Goal: Information Seeking & Learning: Learn about a topic

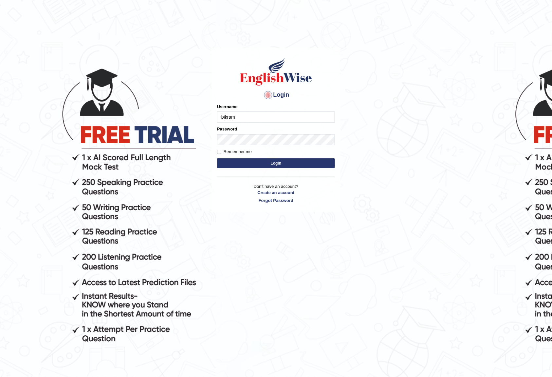
type input "bikramgurung_parramatta"
click at [217, 158] on button "Login" at bounding box center [276, 163] width 118 height 10
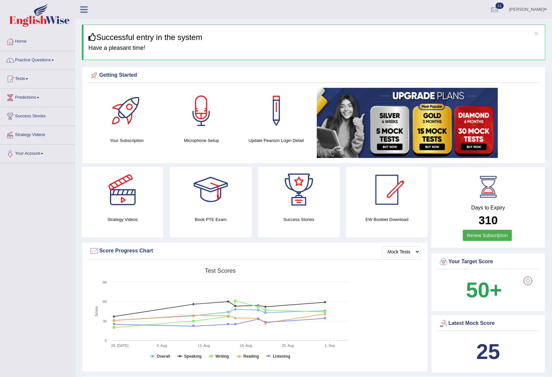
click at [55, 62] on link "Practice Questions" at bounding box center [37, 59] width 75 height 16
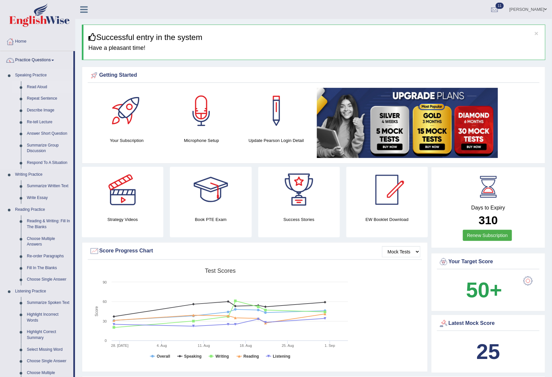
click at [36, 86] on link "Read Aloud" at bounding box center [48, 87] width 49 height 12
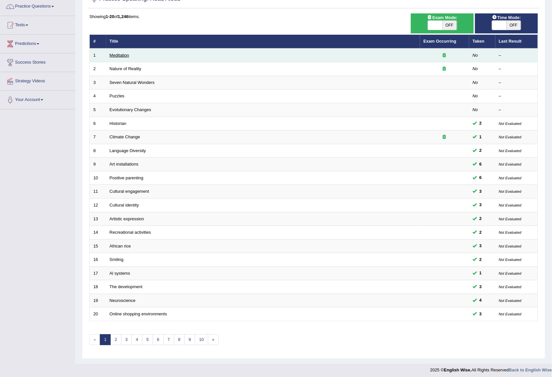
click at [116, 55] on link "Meditation" at bounding box center [120, 55] width 20 height 5
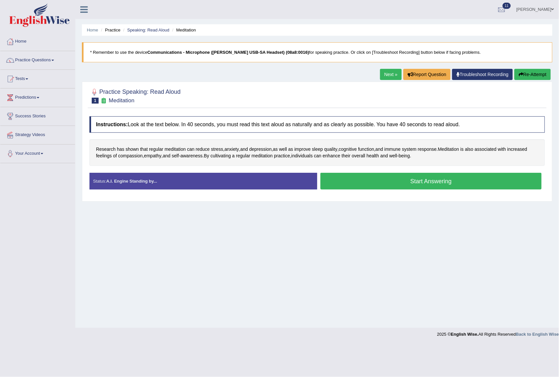
click at [378, 180] on button "Start Answering" at bounding box center [430, 181] width 221 height 17
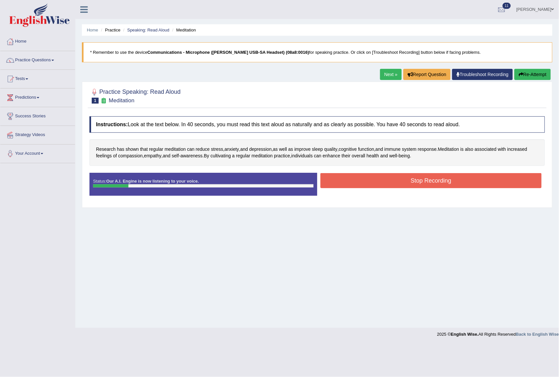
click at [378, 180] on button "Stop Recording" at bounding box center [430, 180] width 221 height 15
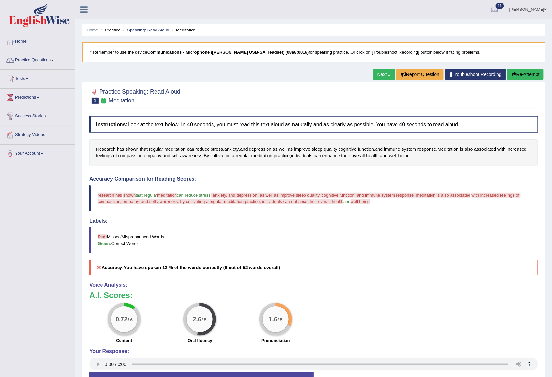
click at [379, 75] on link "Next »" at bounding box center [384, 74] width 22 height 11
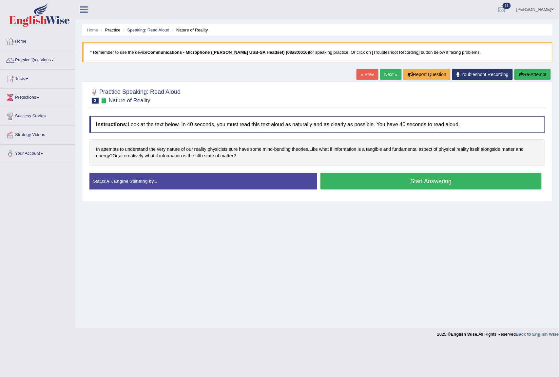
click at [378, 180] on button "Start Answering" at bounding box center [430, 181] width 221 height 17
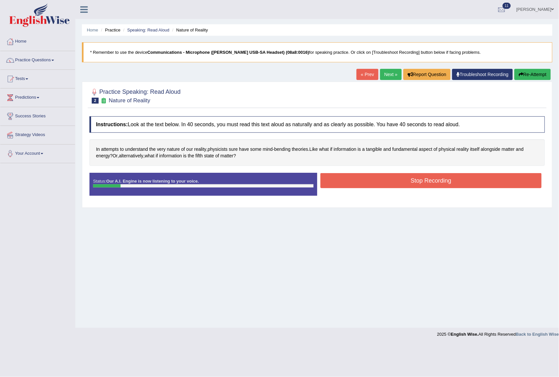
click at [378, 180] on button "Stop Recording" at bounding box center [430, 180] width 221 height 15
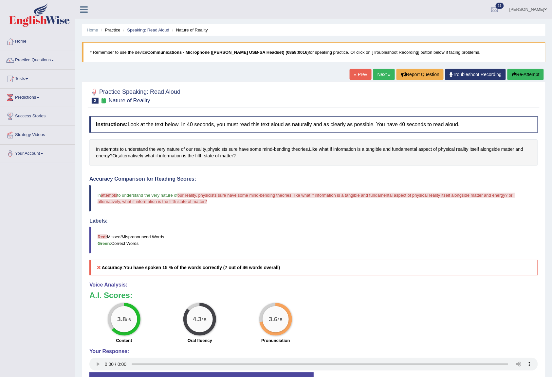
click at [380, 74] on link "Next »" at bounding box center [384, 74] width 22 height 11
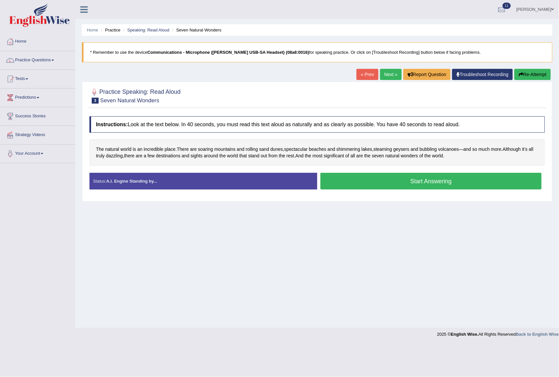
click at [408, 181] on button "Start Answering" at bounding box center [430, 181] width 221 height 17
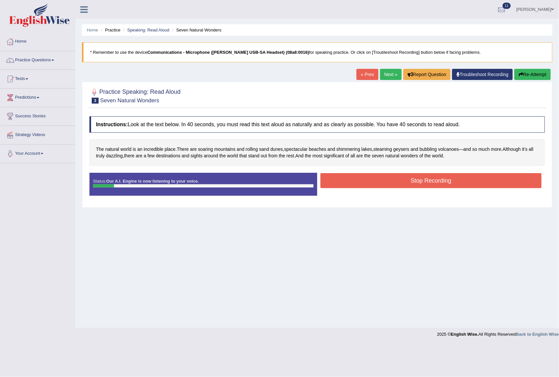
click at [408, 181] on button "Stop Recording" at bounding box center [430, 180] width 221 height 15
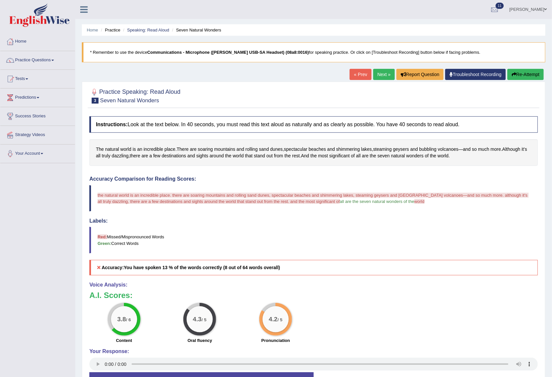
click at [386, 76] on link "Next »" at bounding box center [384, 74] width 22 height 11
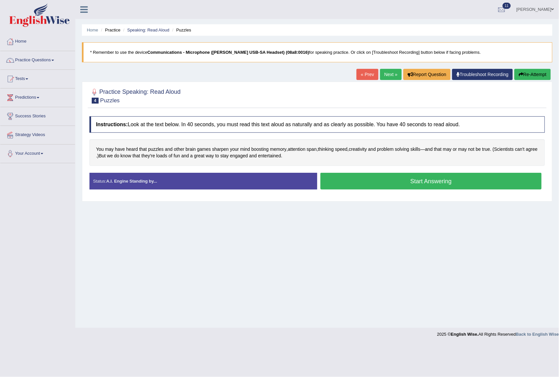
click at [346, 177] on button "Start Answering" at bounding box center [430, 181] width 221 height 17
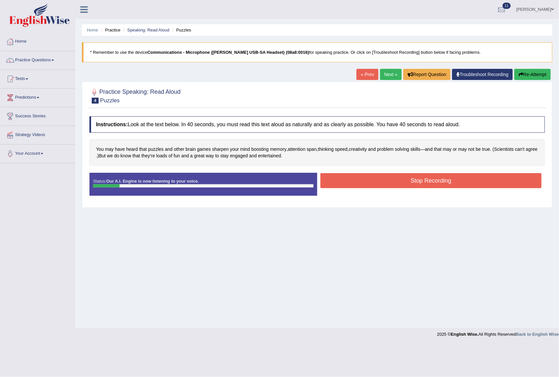
click at [346, 177] on button "Stop Recording" at bounding box center [430, 180] width 221 height 15
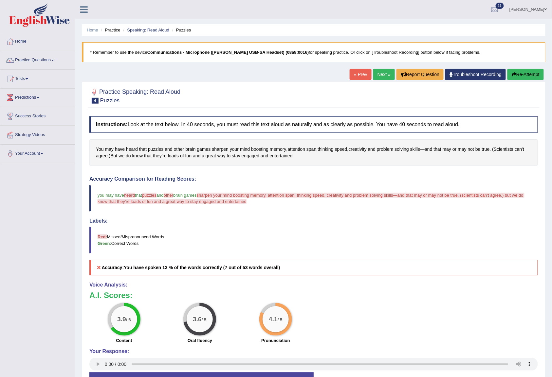
click at [375, 73] on link "Next »" at bounding box center [384, 74] width 22 height 11
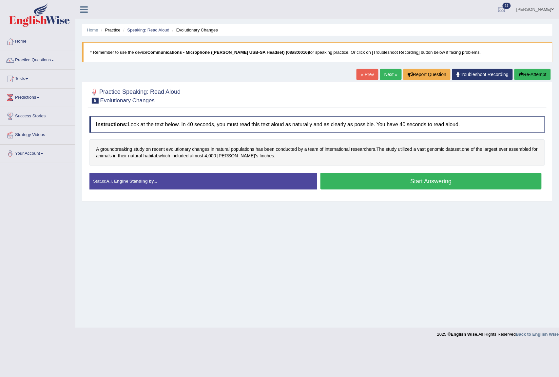
click at [392, 182] on button "Start Answering" at bounding box center [430, 181] width 221 height 17
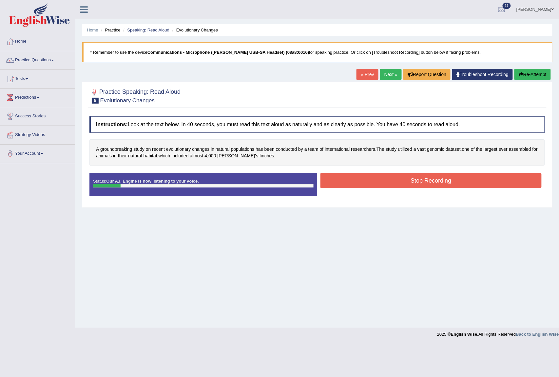
click at [392, 182] on button "Stop Recording" at bounding box center [430, 180] width 221 height 15
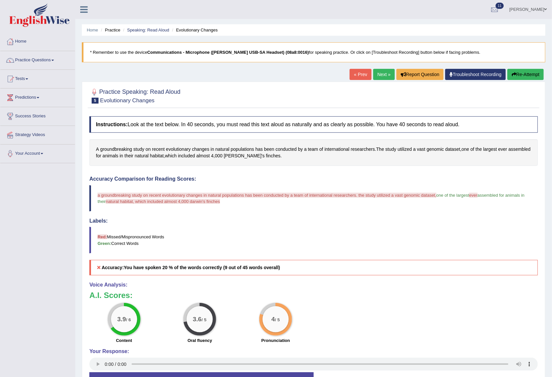
click at [382, 75] on link "Next »" at bounding box center [384, 74] width 22 height 11
